Goal: Task Accomplishment & Management: Use online tool/utility

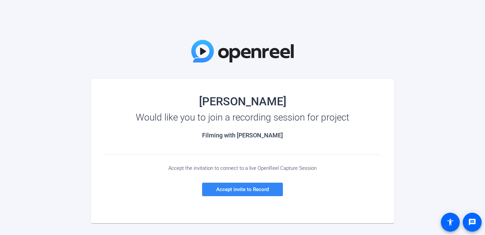
click at [238, 185] on span at bounding box center [242, 189] width 81 height 16
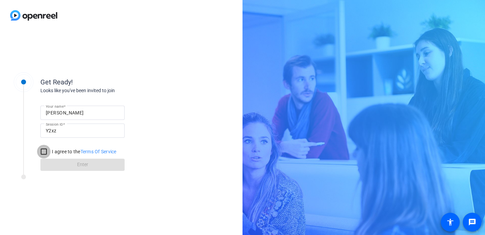
click at [44, 153] on input "I agree to the Terms Of Service" at bounding box center [43, 151] width 13 height 13
checkbox input "true"
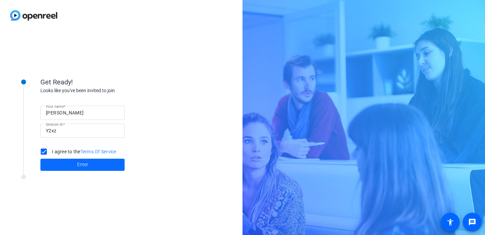
click at [72, 170] on span at bounding box center [82, 164] width 84 height 16
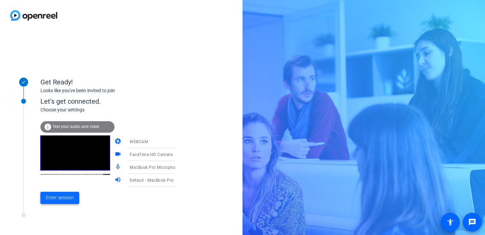
click at [60, 197] on span "Enter session" at bounding box center [60, 197] width 28 height 7
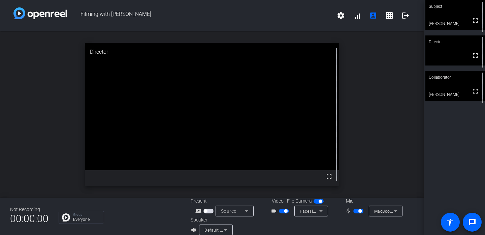
click at [210, 209] on span "button" at bounding box center [209, 210] width 10 height 5
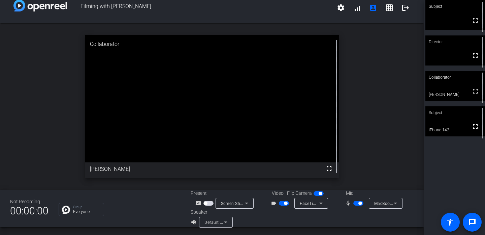
click at [393, 136] on div "open_in_new Collaborator fullscreen Deborah Edson" at bounding box center [212, 106] width 424 height 166
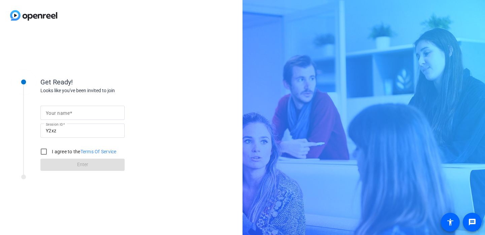
click at [74, 115] on input "Your name" at bounding box center [82, 112] width 73 height 8
type input "Alexa"
click at [44, 152] on input "I agree to the Terms Of Service" at bounding box center [43, 151] width 13 height 13
checkbox input "true"
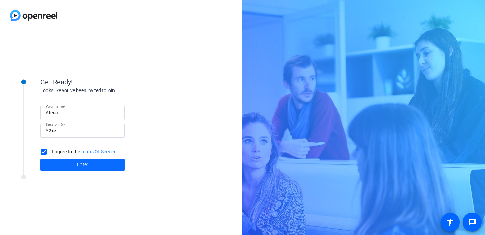
click at [86, 163] on span "Enter" at bounding box center [82, 164] width 11 height 7
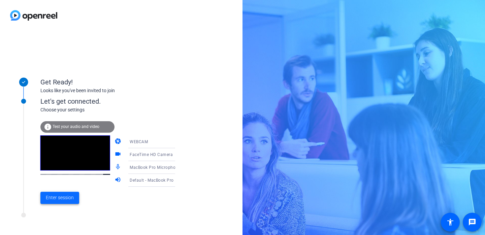
click at [66, 196] on span "Enter session" at bounding box center [60, 197] width 28 height 7
